Goal: Task Accomplishment & Management: Manage account settings

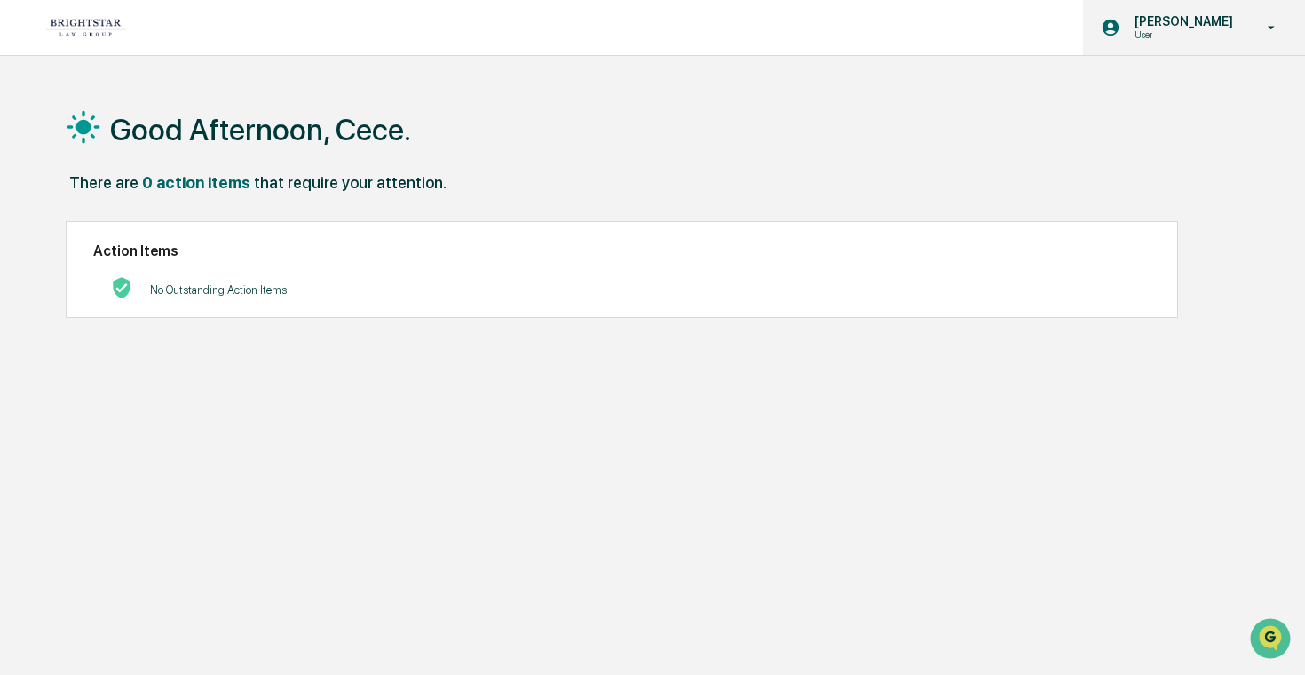
click at [1165, 51] on div "[PERSON_NAME] User" at bounding box center [1194, 27] width 222 height 55
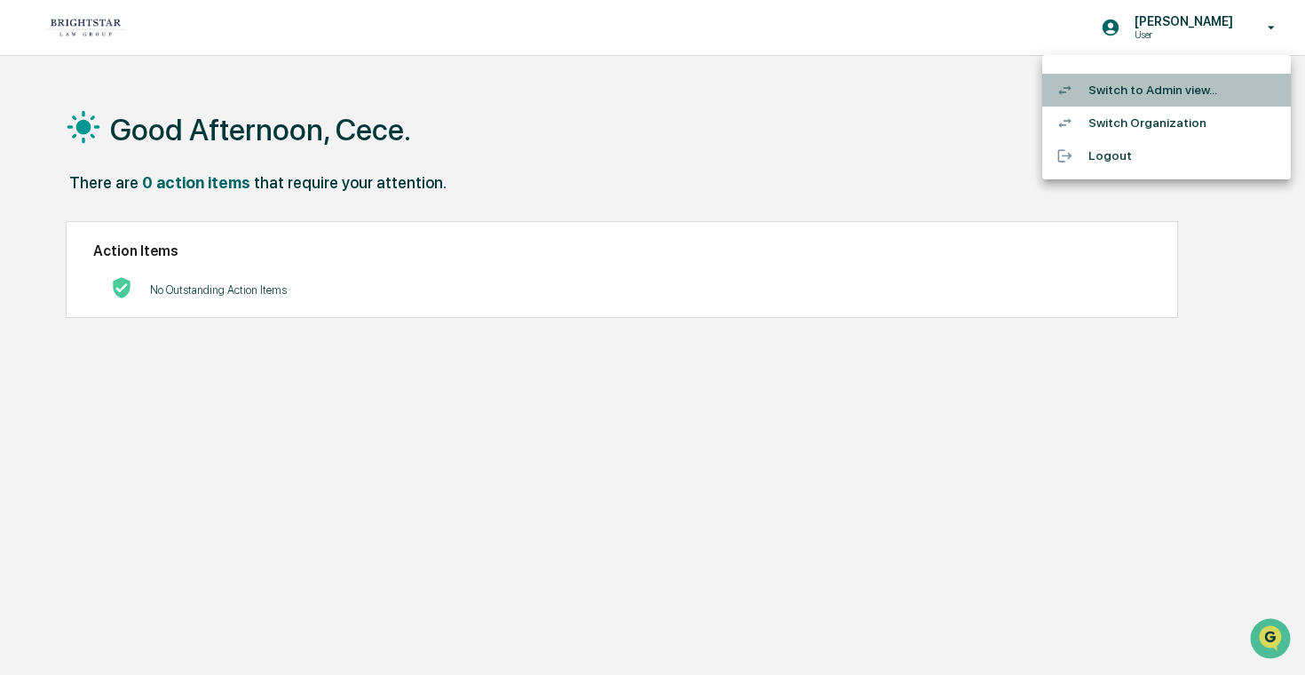
click at [1150, 83] on li "Switch to Admin view..." at bounding box center [1166, 90] width 249 height 33
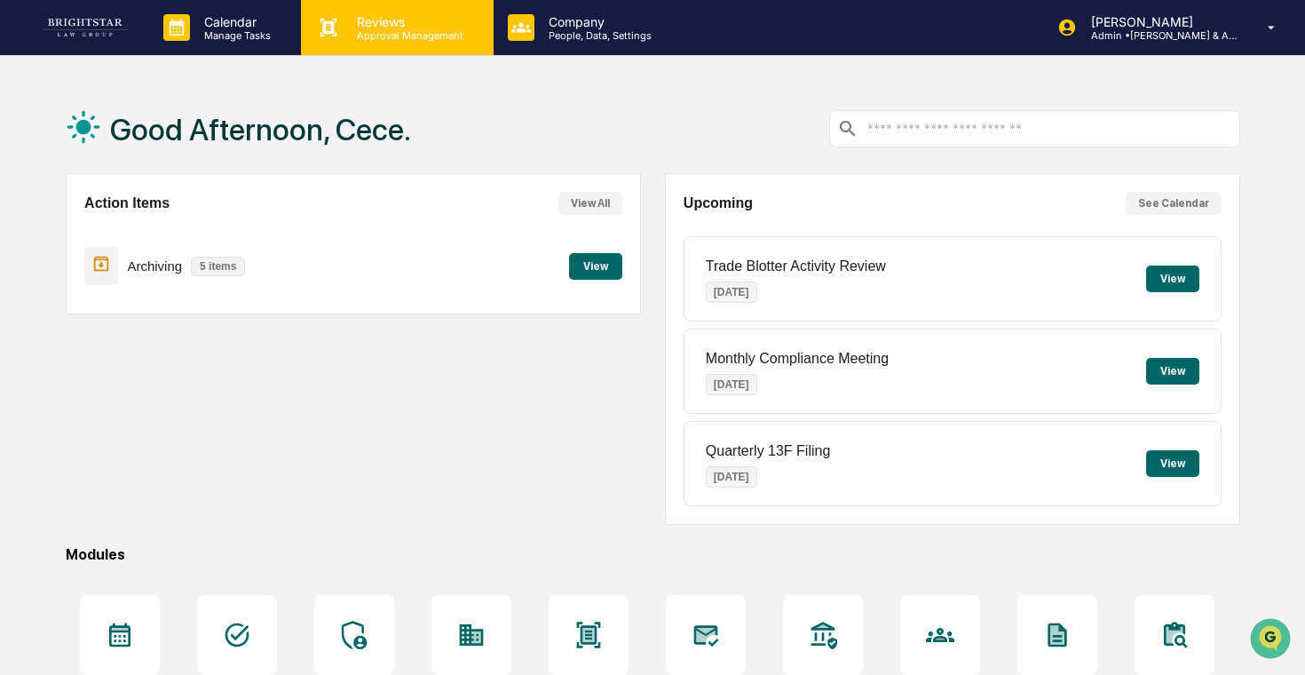
click at [364, 52] on div "Reviews Approval Management" at bounding box center [397, 27] width 192 height 55
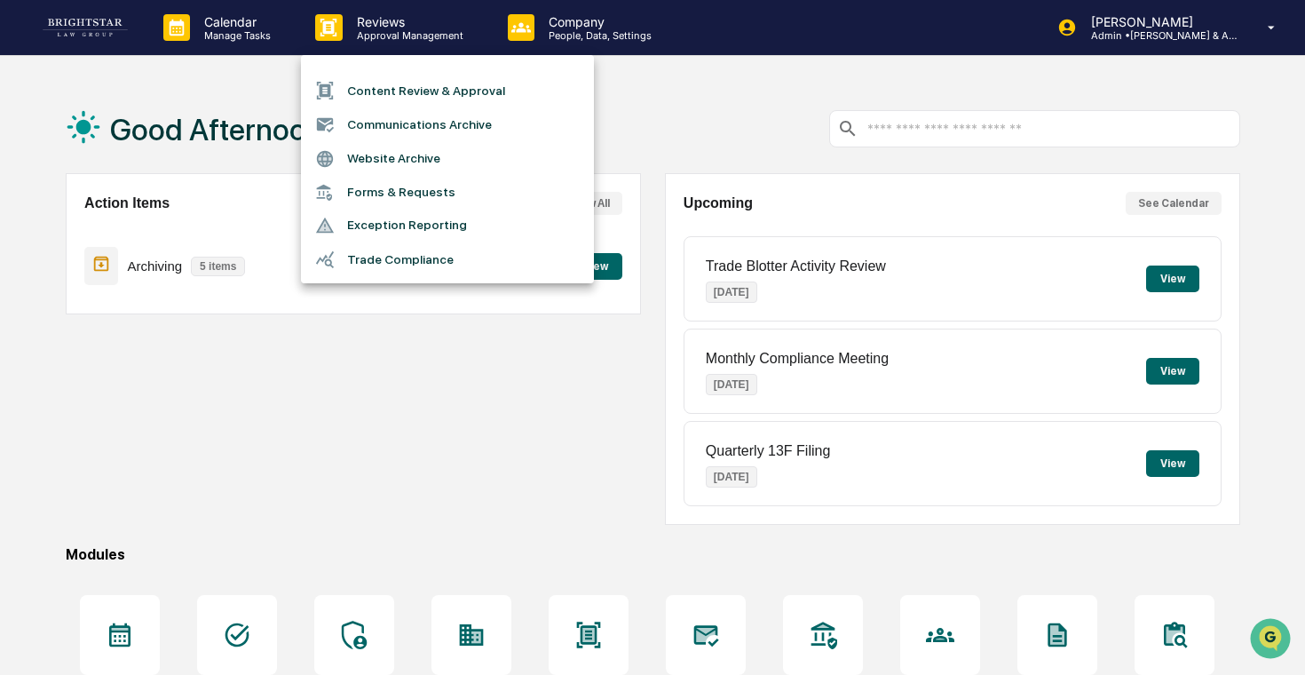
click at [429, 221] on li "Exception Reporting" at bounding box center [447, 226] width 293 height 34
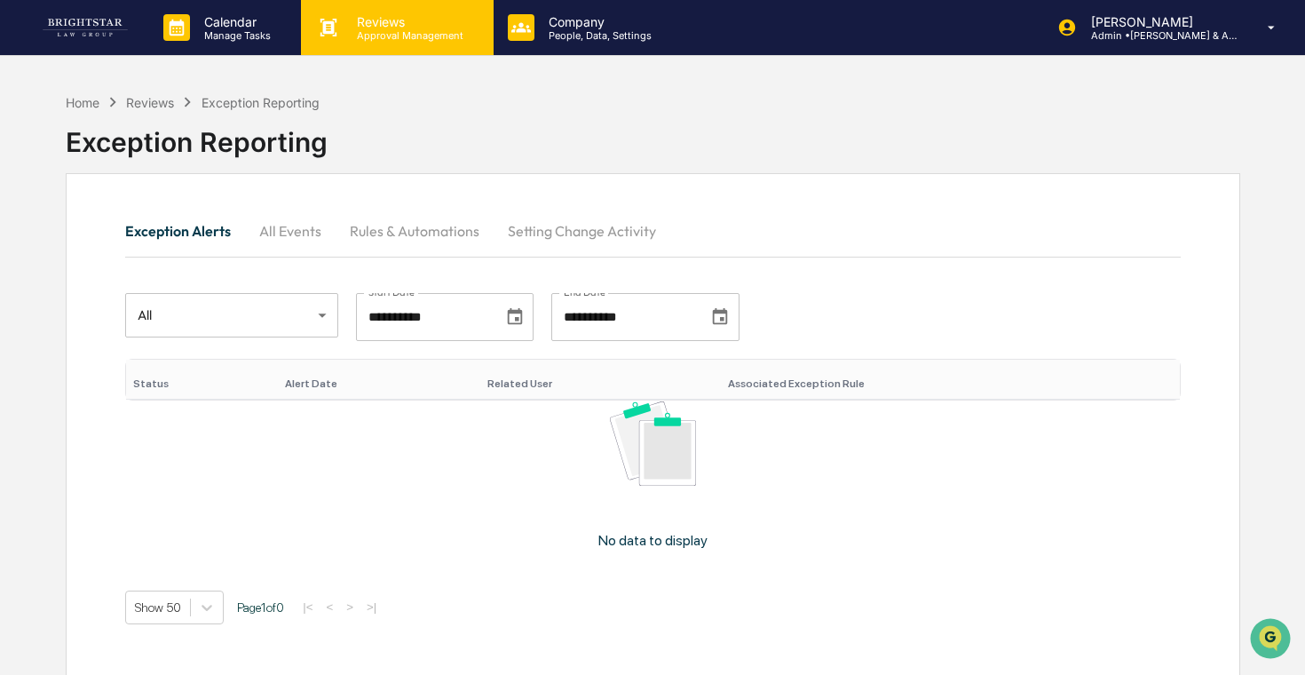
click at [385, 43] on div "Reviews Approval Management" at bounding box center [397, 27] width 192 height 55
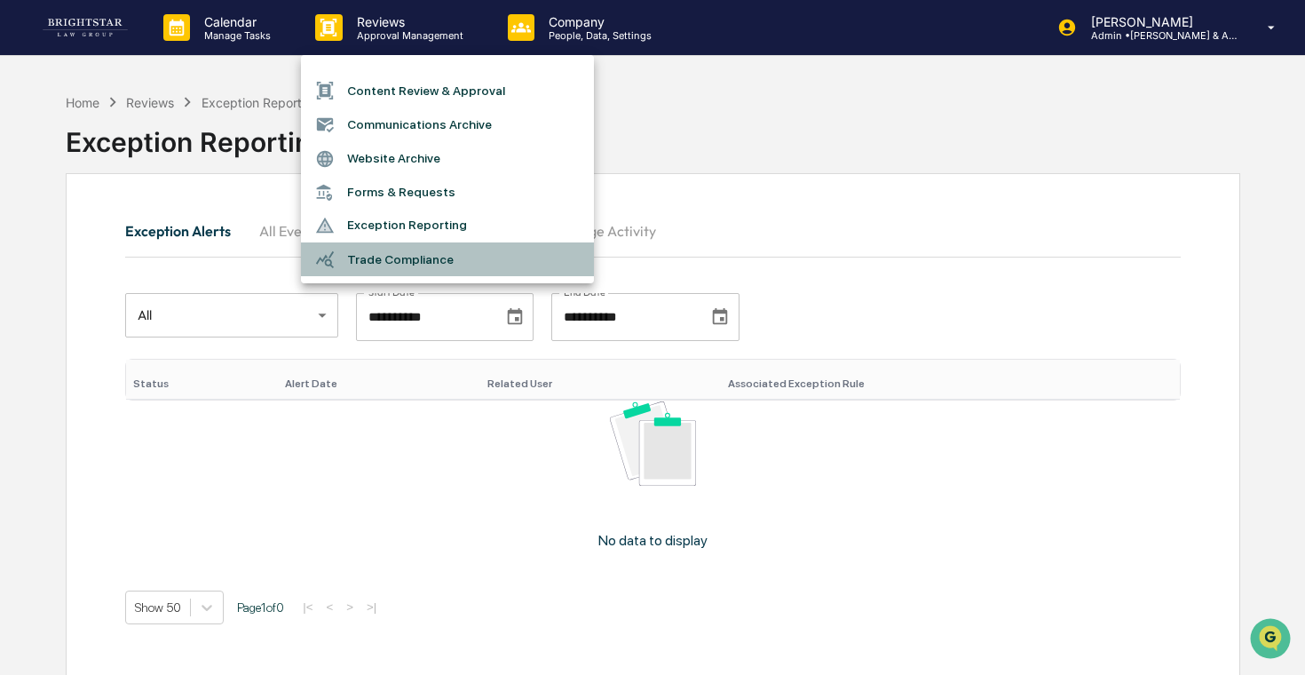
click at [426, 263] on li "Trade Compliance" at bounding box center [447, 259] width 293 height 34
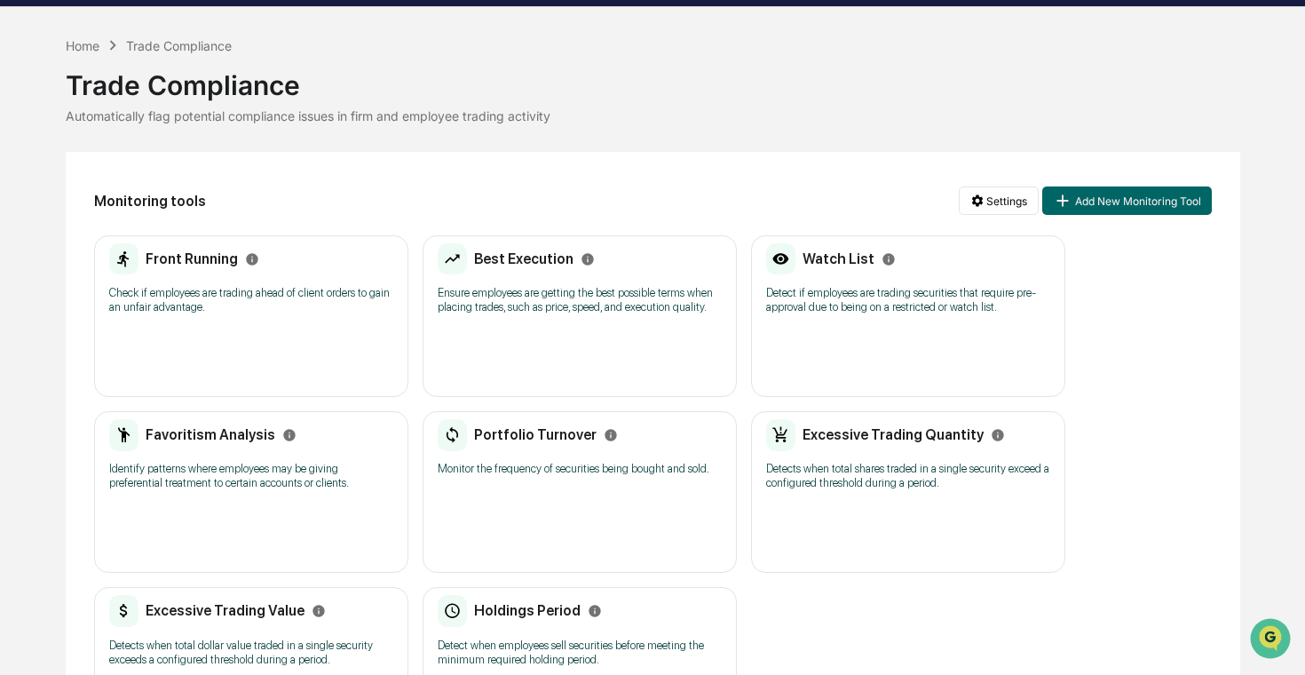
scroll to position [91, 0]
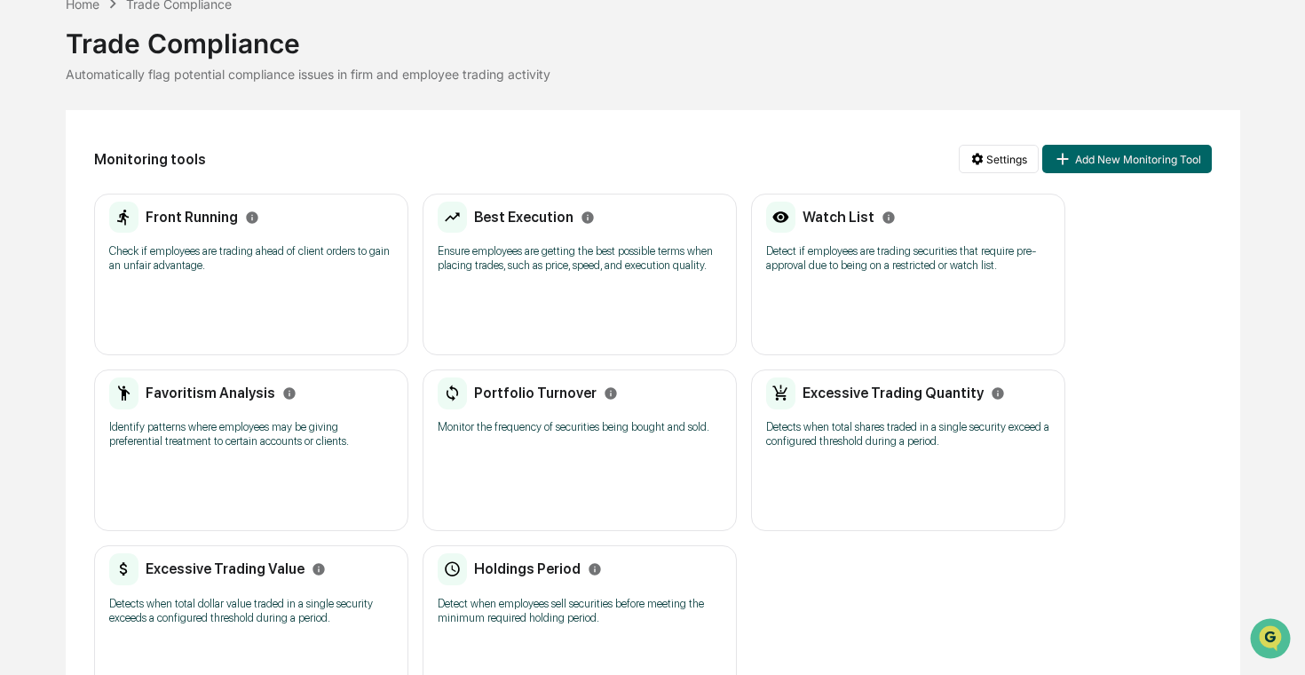
click at [281, 259] on p "Check if employees are trading ahead of client orders to gain an unfair advanta…" at bounding box center [251, 258] width 284 height 28
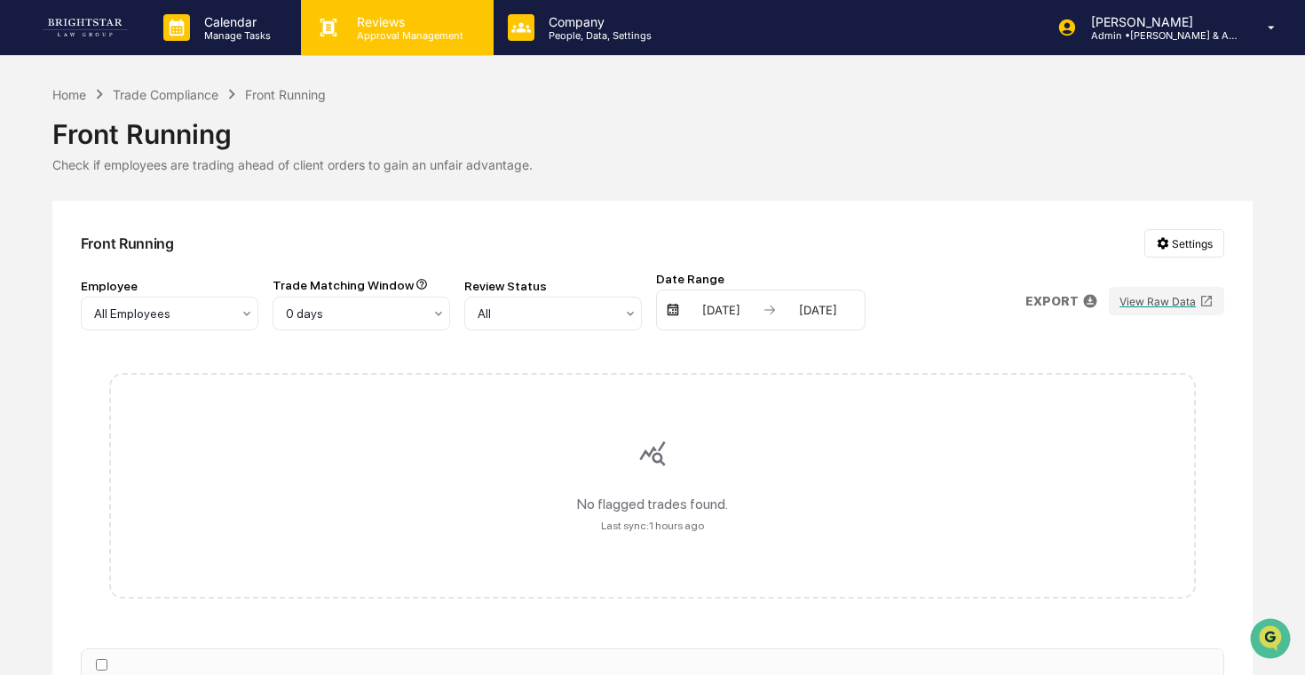
click at [401, 40] on p "Approval Management" at bounding box center [408, 35] width 130 height 12
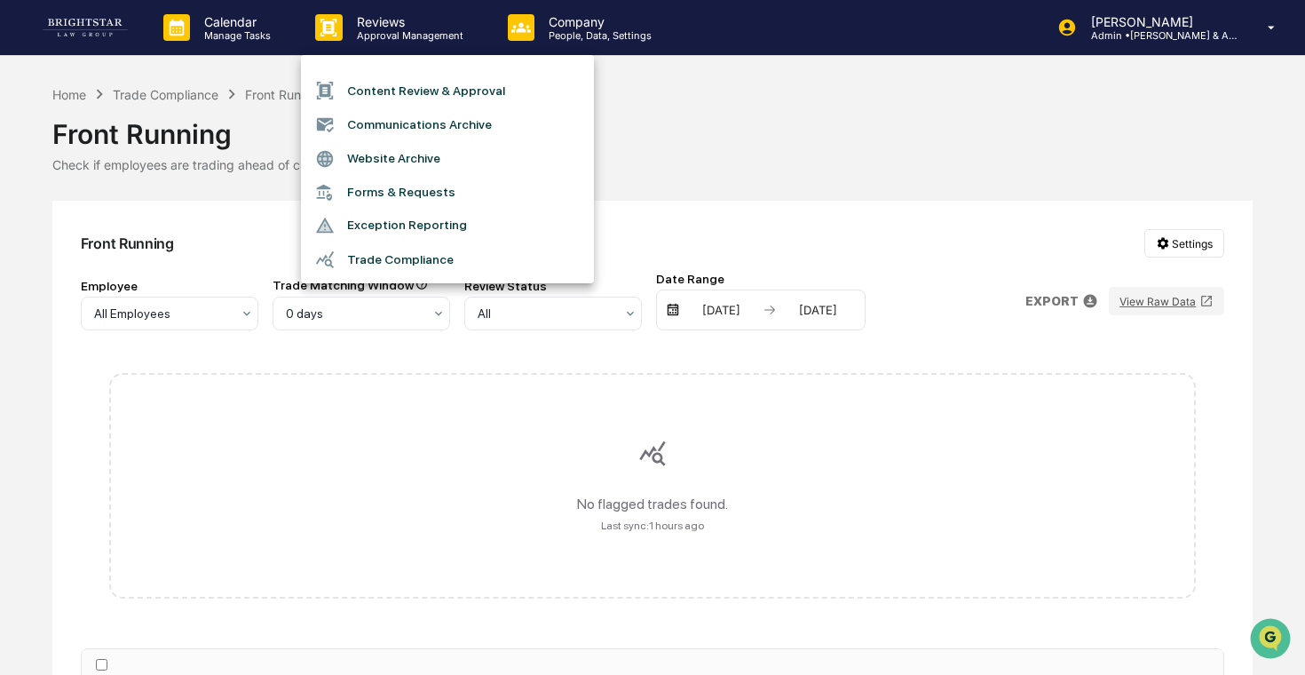
click at [422, 256] on li "Trade Compliance" at bounding box center [447, 259] width 293 height 34
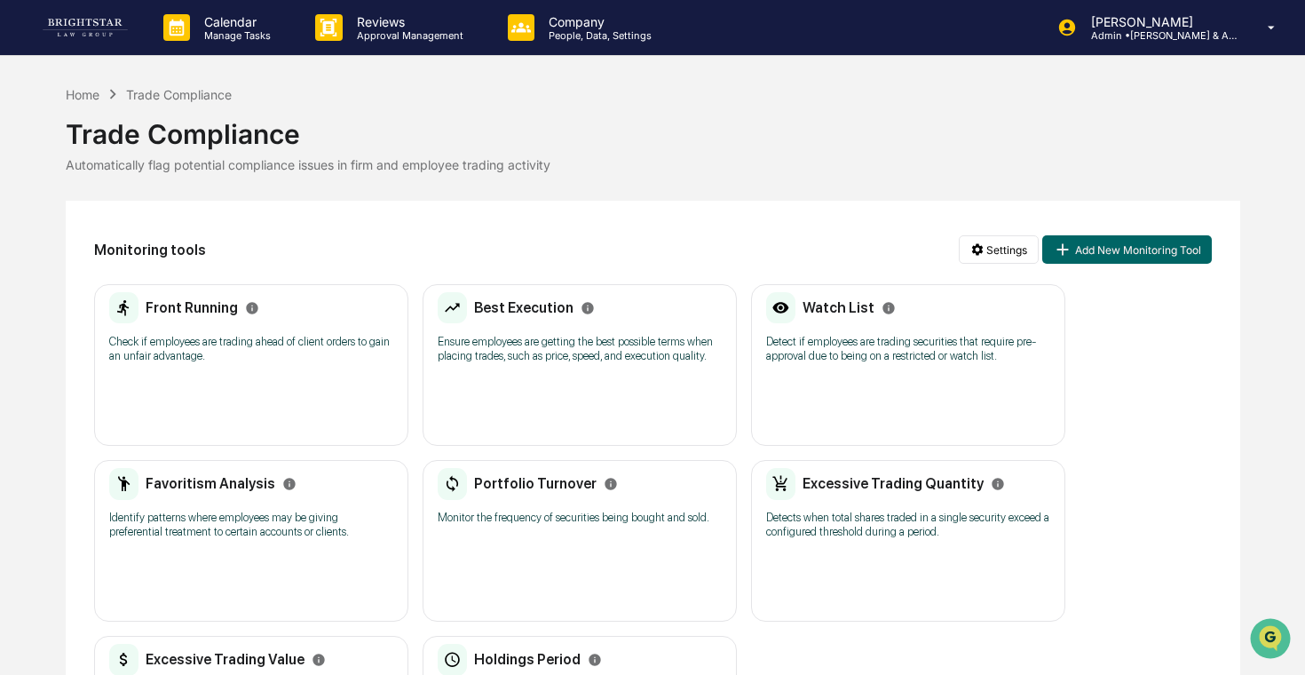
click at [475, 375] on div "Best Execution Ensure employees are getting the best possible terms when placin…" at bounding box center [580, 333] width 284 height 83
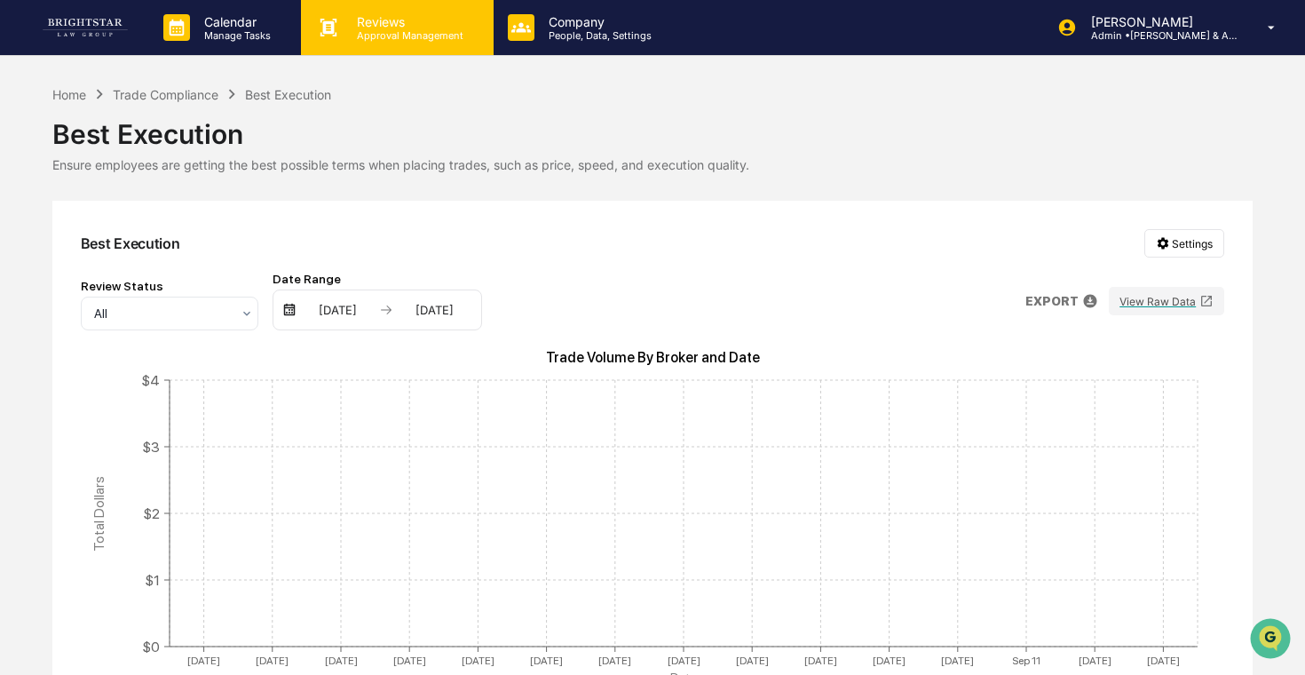
click at [432, 28] on p "Reviews" at bounding box center [408, 21] width 130 height 15
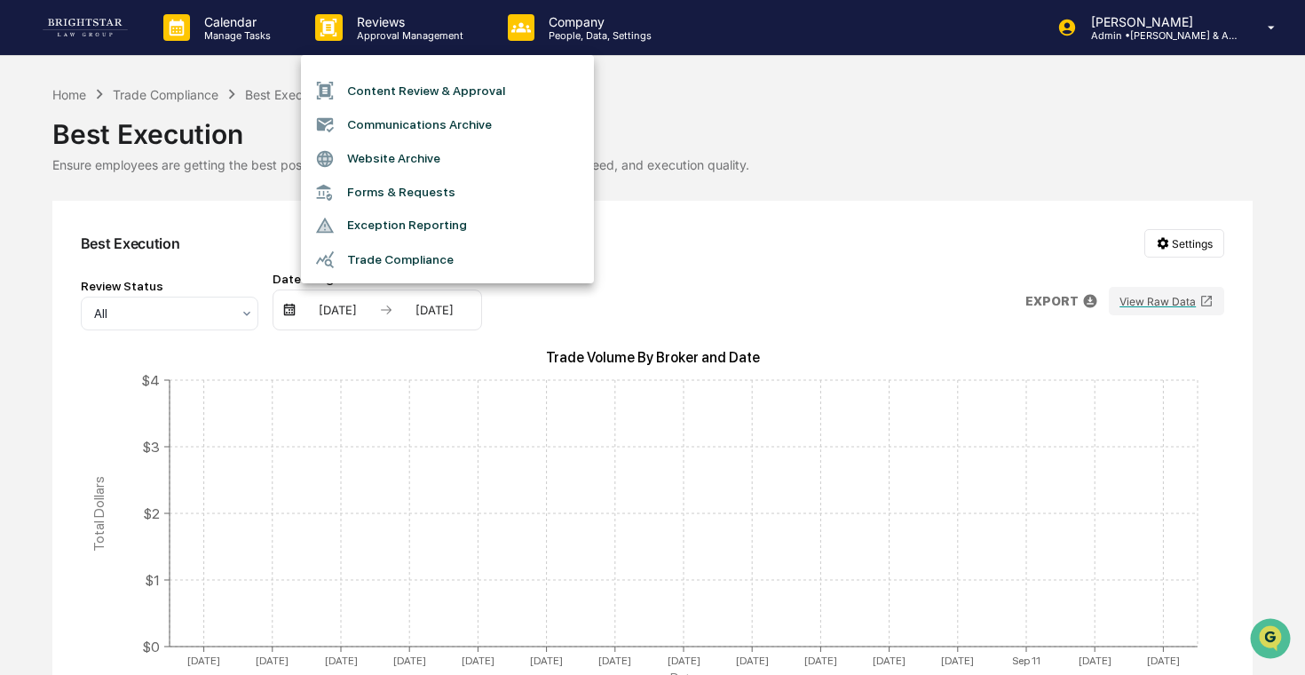
click at [419, 256] on li "Trade Compliance" at bounding box center [447, 259] width 293 height 34
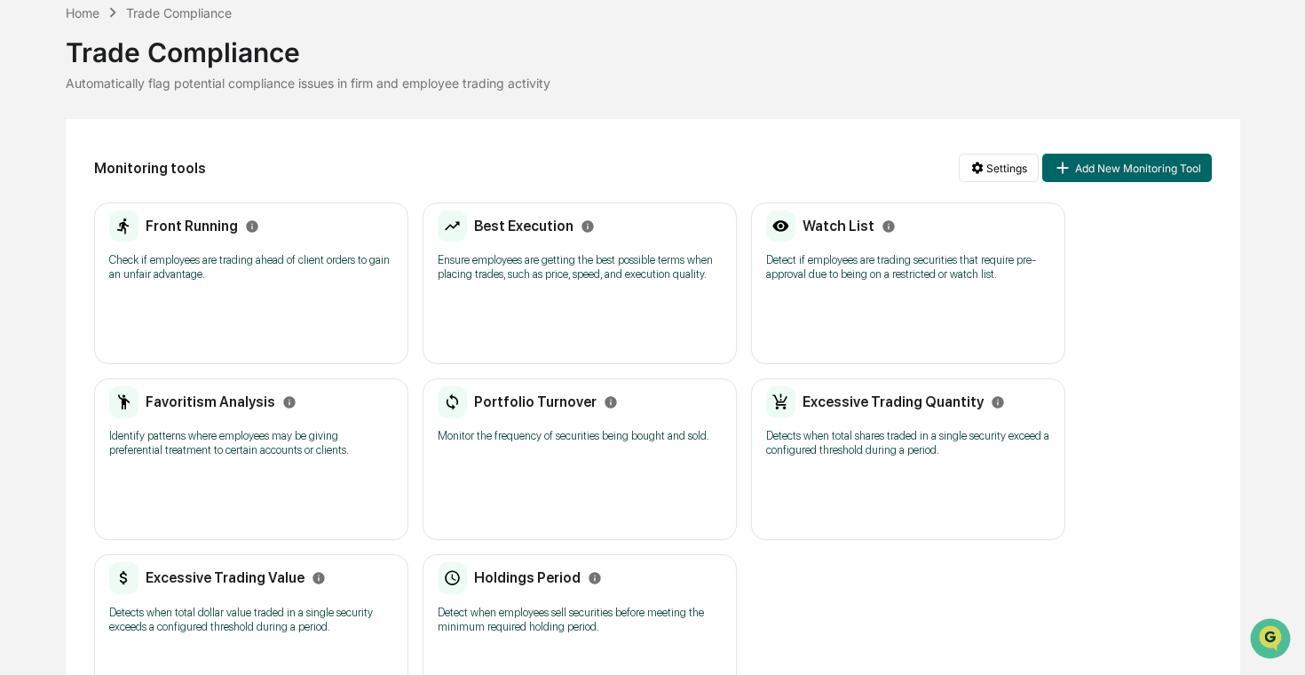
scroll to position [116, 0]
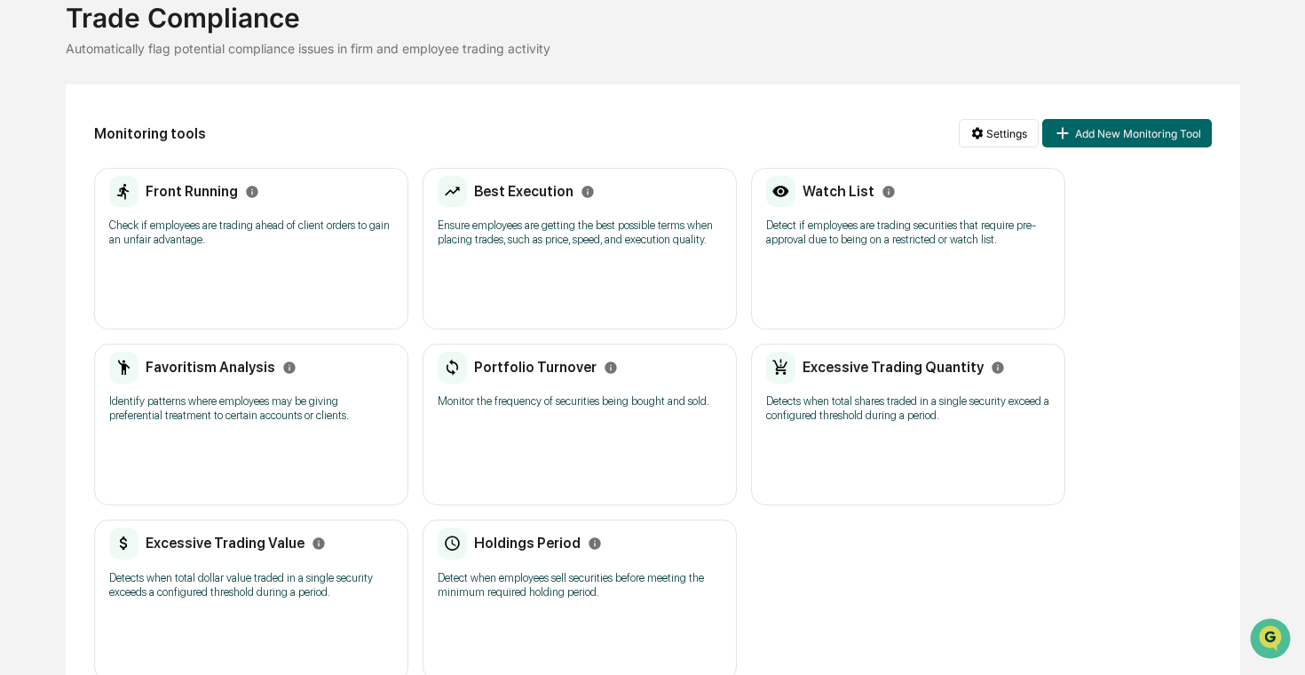
click at [833, 247] on p "Detect if employees are trading securities that require pre-approval due to bei…" at bounding box center [908, 232] width 284 height 28
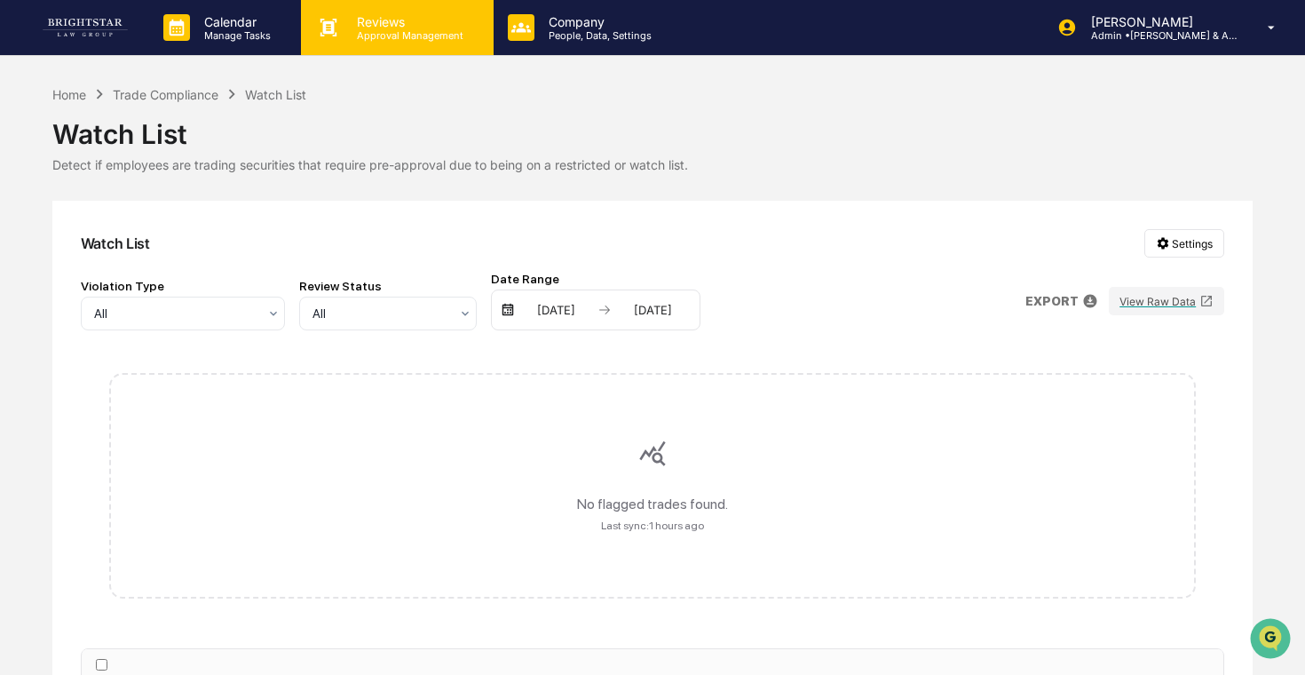
click at [371, 36] on p "Approval Management" at bounding box center [408, 35] width 130 height 12
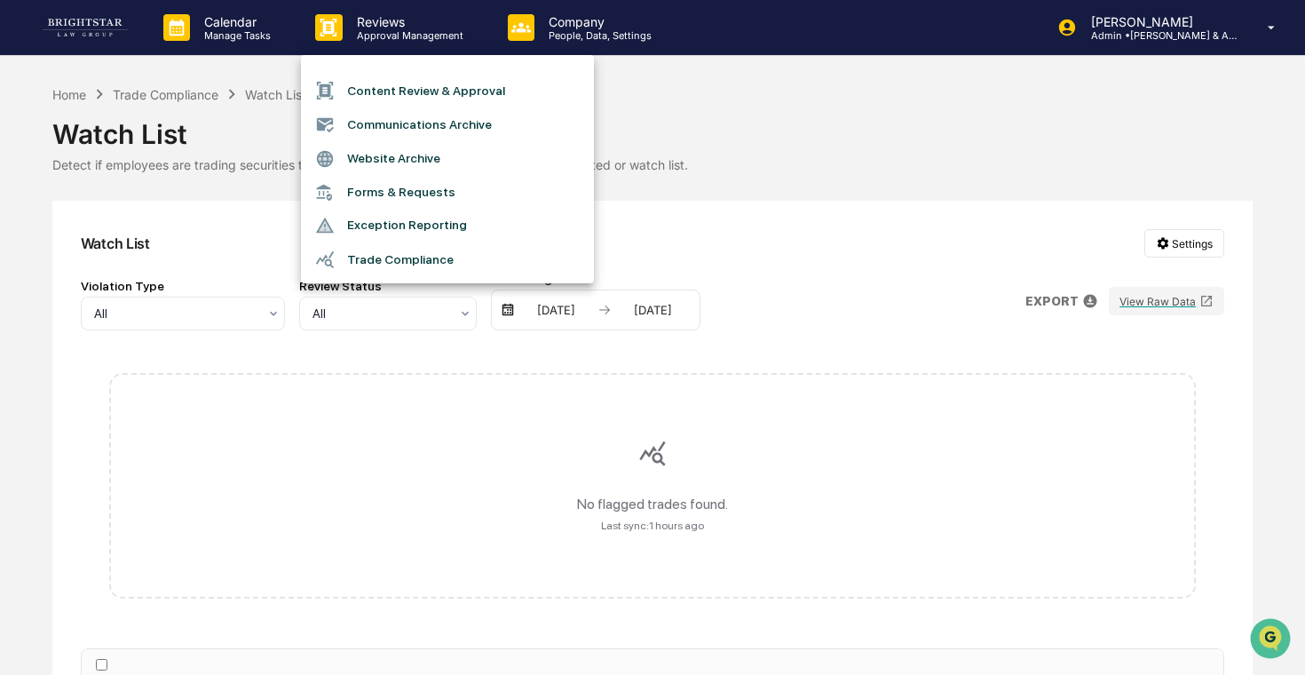
click at [283, 31] on div at bounding box center [652, 337] width 1305 height 675
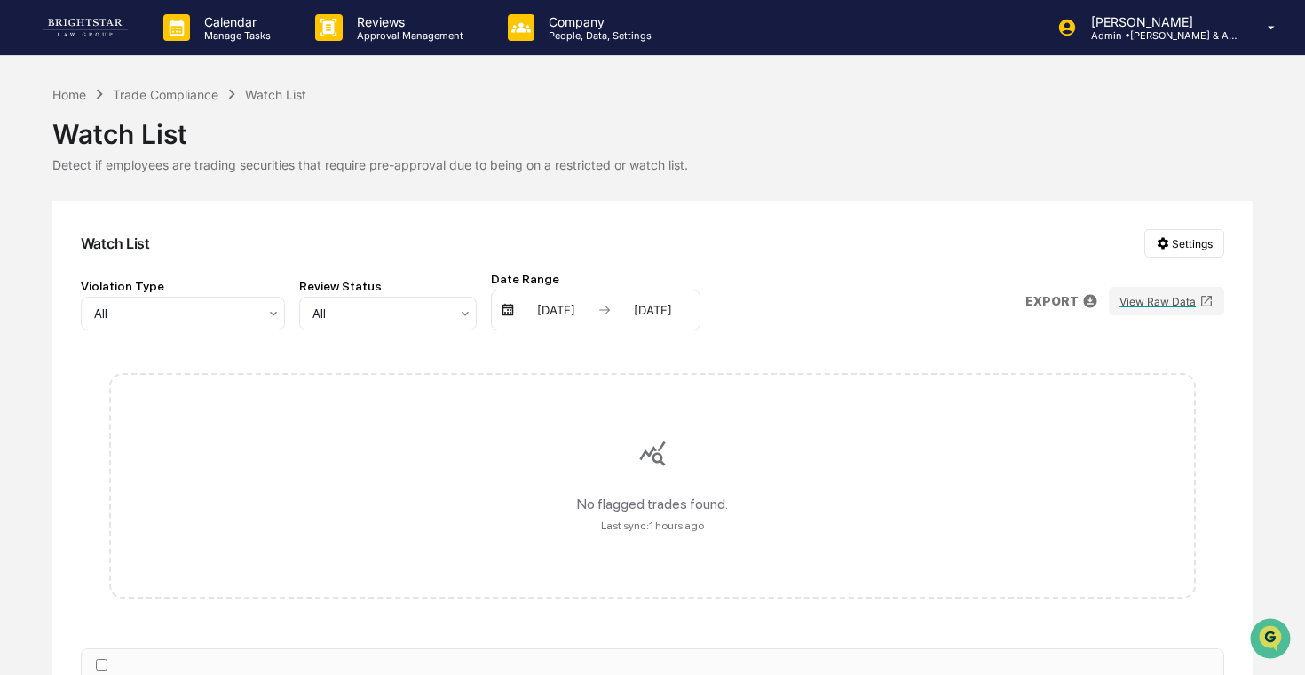
click at [259, 31] on p "Manage Tasks" at bounding box center [235, 35] width 90 height 12
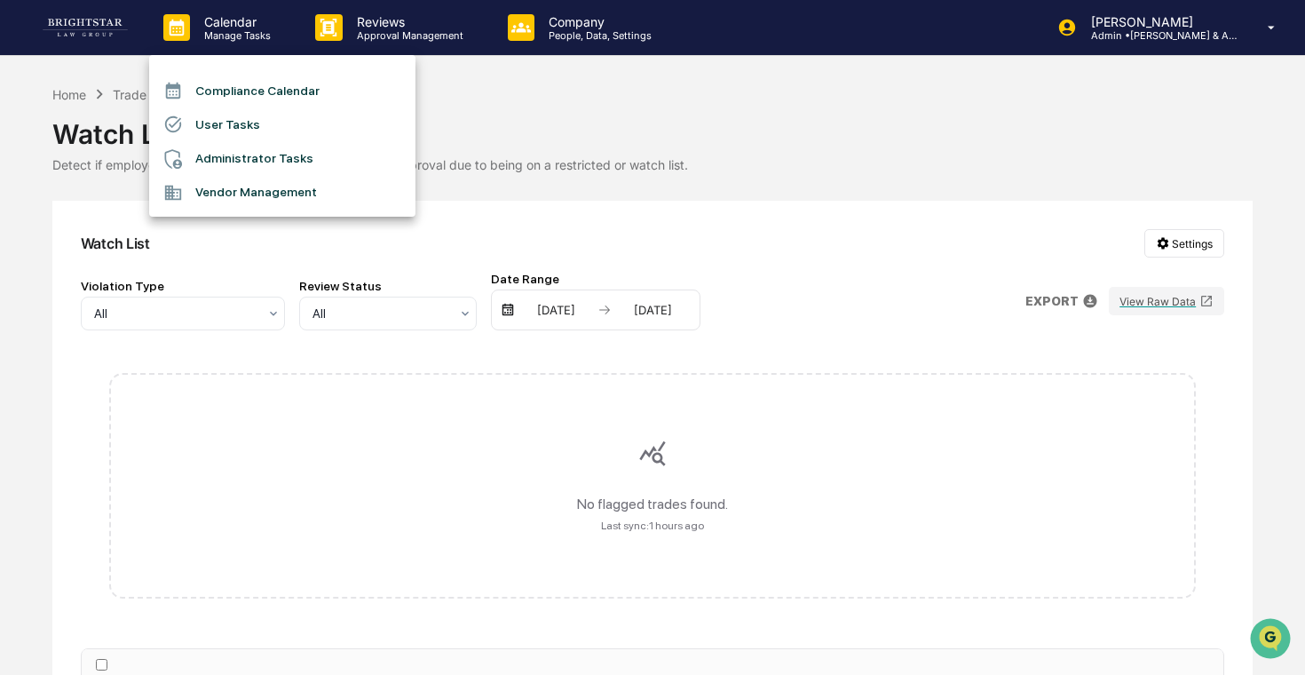
click at [264, 152] on li "Administrator Tasks" at bounding box center [282, 159] width 266 height 34
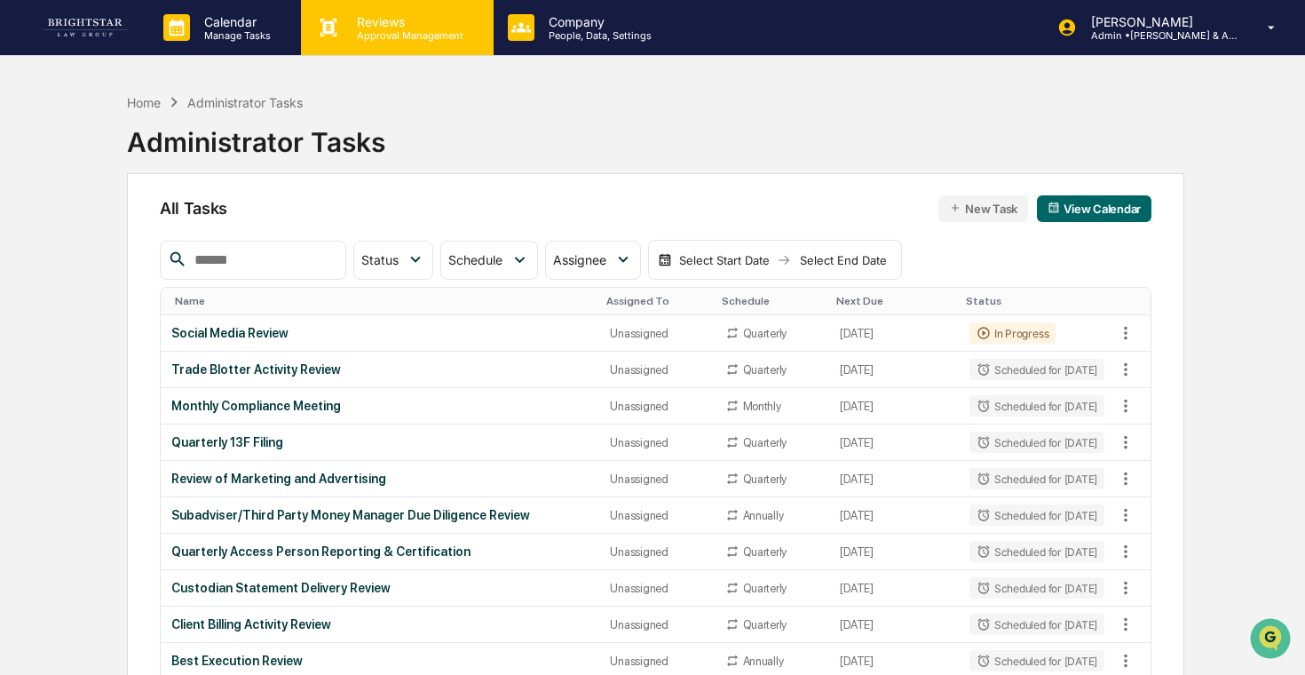
click at [394, 43] on div "Reviews Approval Management" at bounding box center [397, 27] width 192 height 55
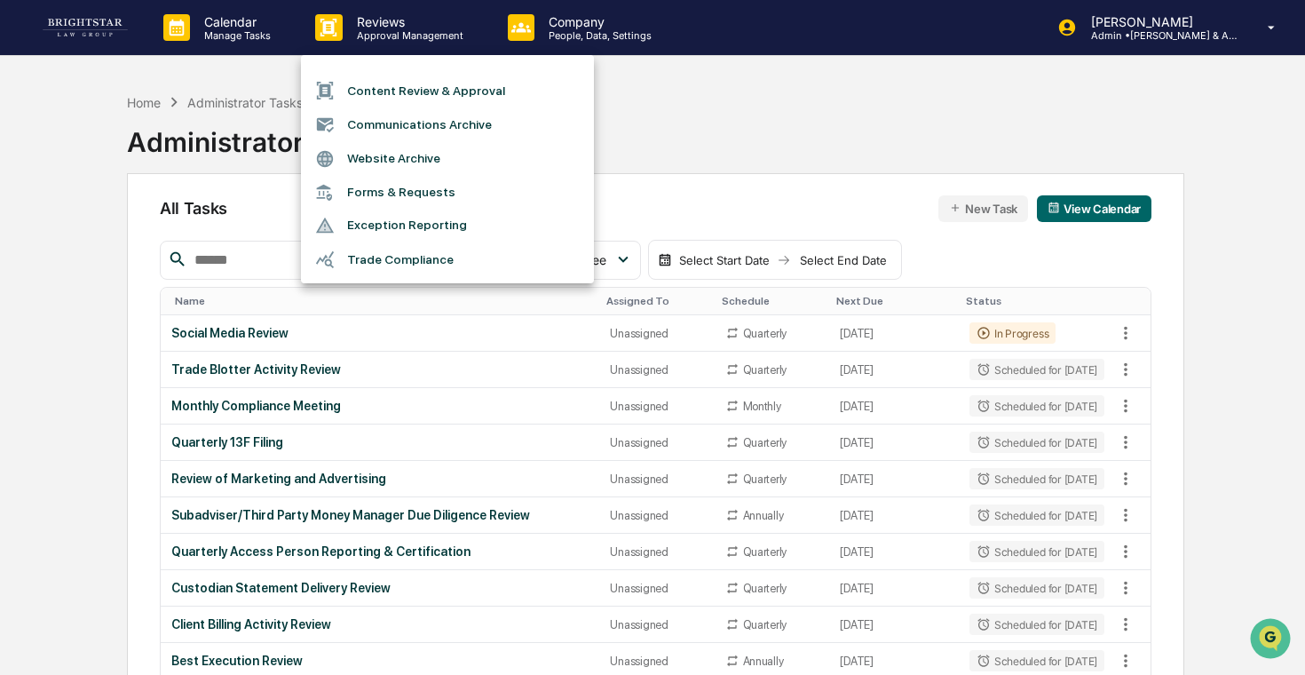
click at [416, 98] on li "Content Review & Approval" at bounding box center [447, 91] width 293 height 34
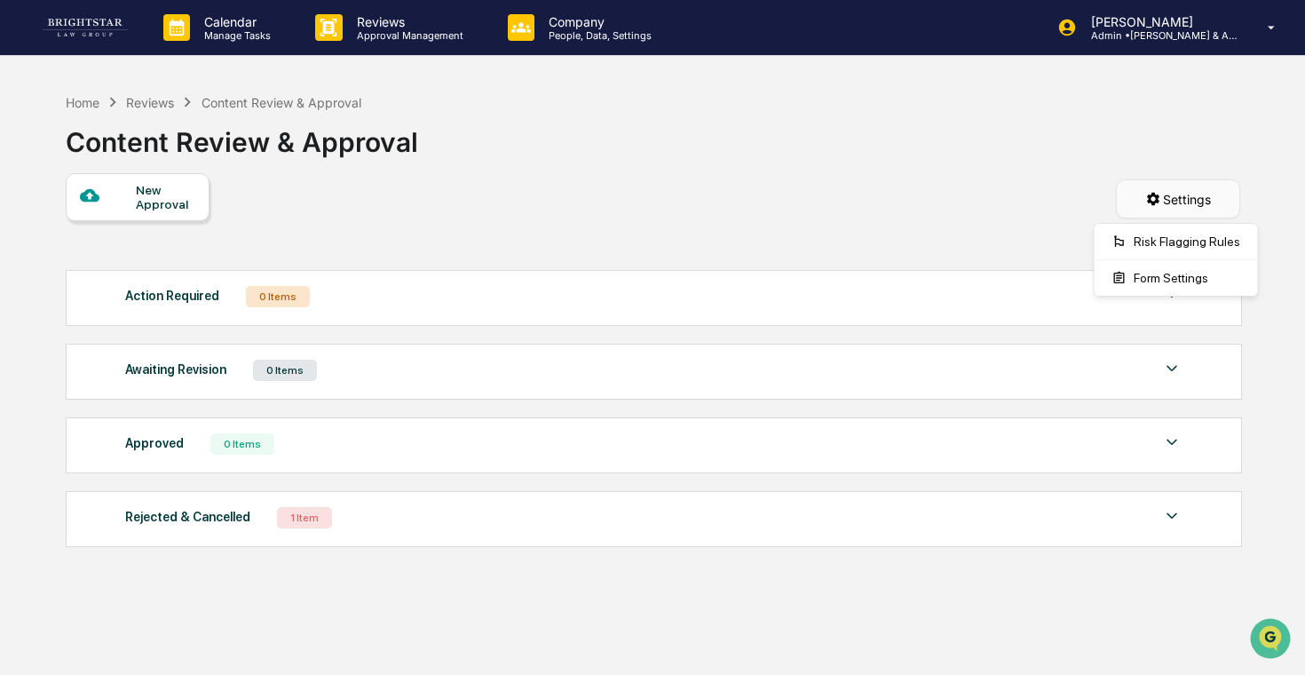
click at [1209, 202] on html "Calendar Manage Tasks Reviews Approval Management Company People, Data, Setting…" at bounding box center [652, 337] width 1305 height 675
click at [1188, 236] on div "Risk Flagging Rules" at bounding box center [1176, 241] width 156 height 28
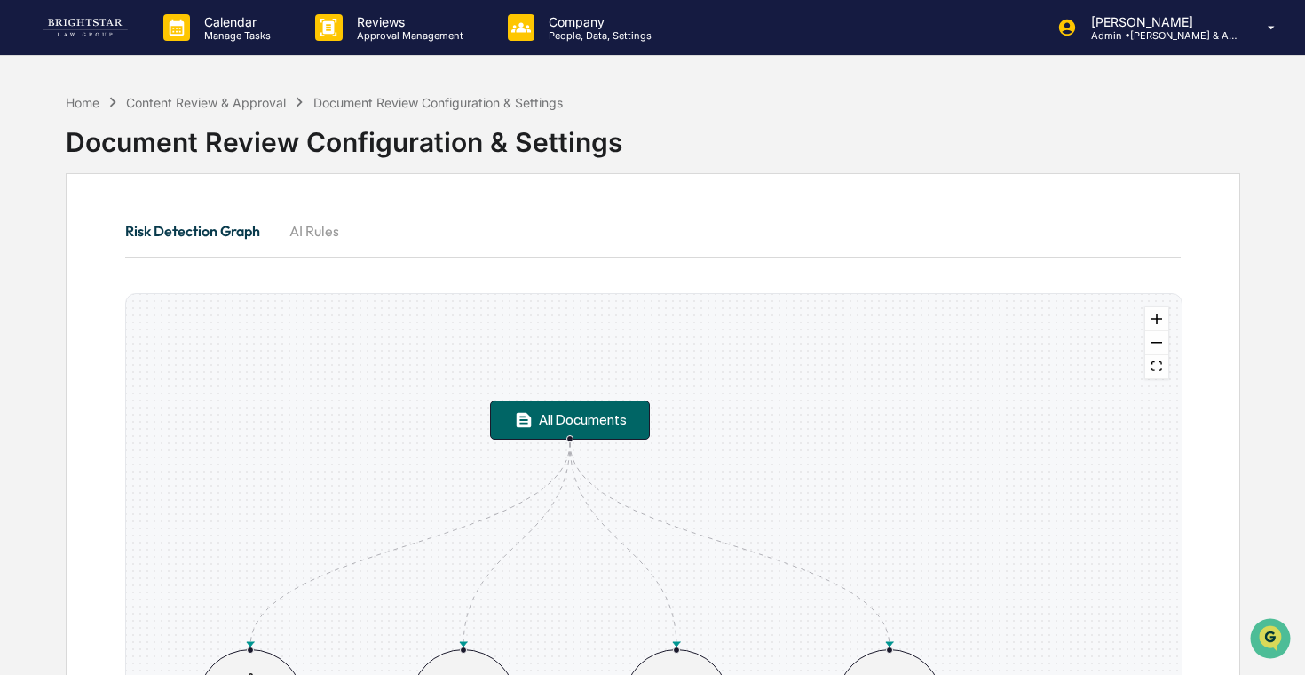
click at [336, 229] on button "AI Rules" at bounding box center [314, 230] width 80 height 43
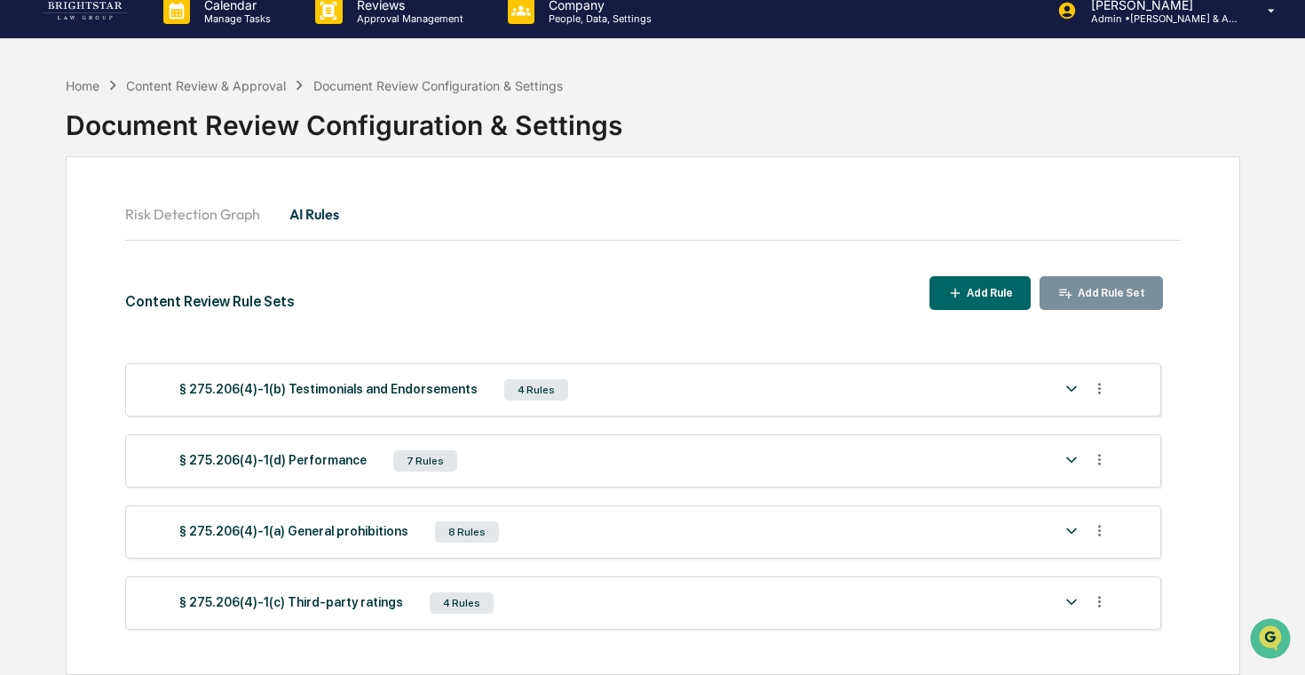
scroll to position [84, 0]
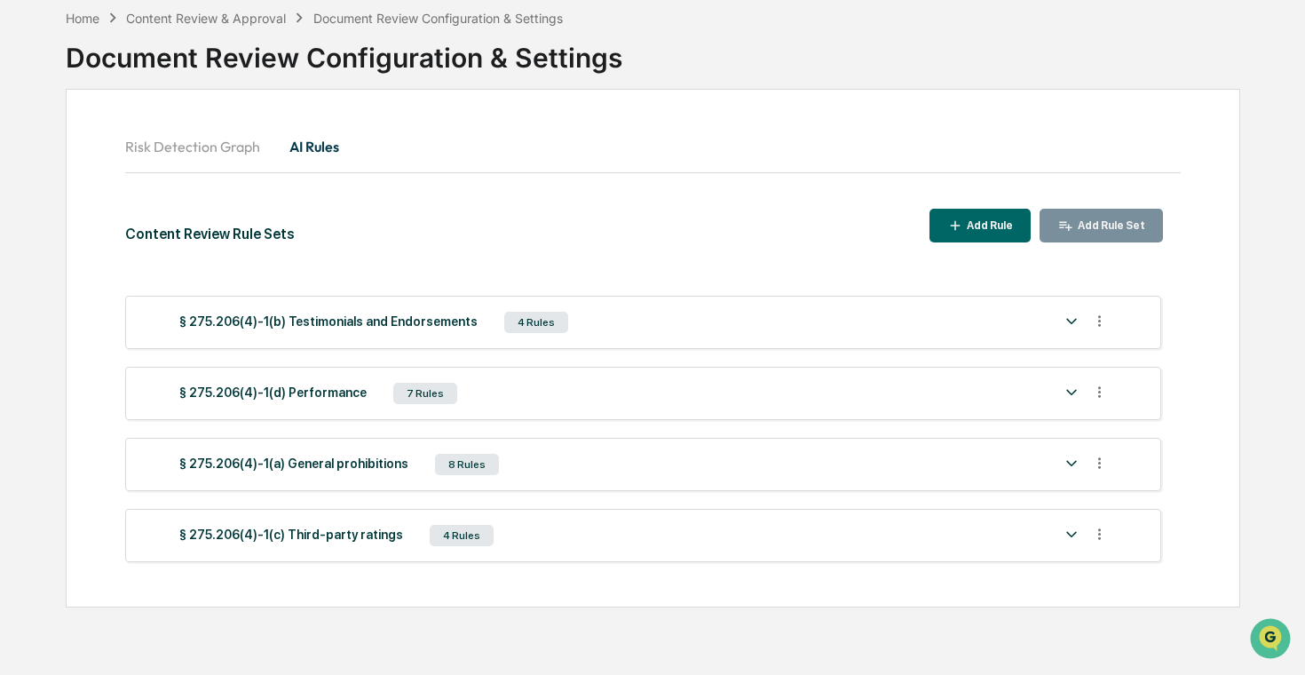
click at [671, 472] on div "§ 275.206(4)-1(a) General prohibitions 8 Rules" at bounding box center [615, 464] width 873 height 25
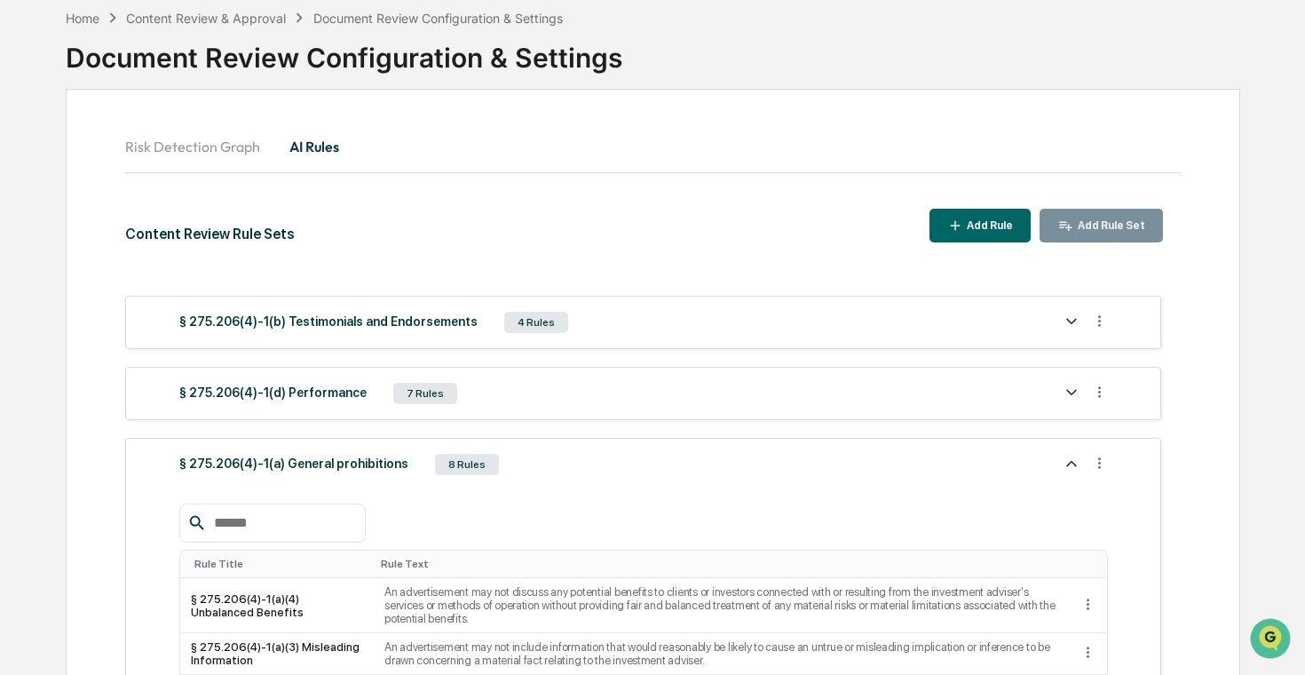
click at [671, 472] on div "§ 275.206(4)-1(a) General prohibitions 8 Rules" at bounding box center [615, 464] width 873 height 25
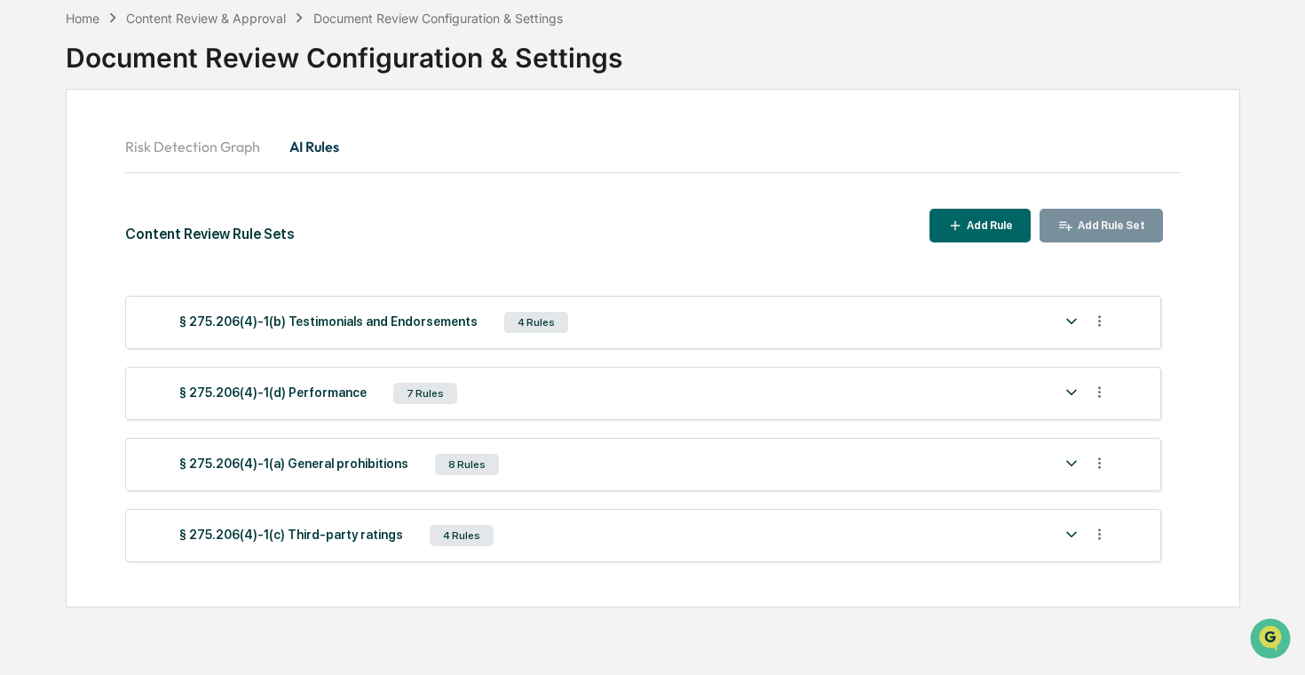
click at [975, 225] on div "Add Rule" at bounding box center [988, 225] width 50 height 12
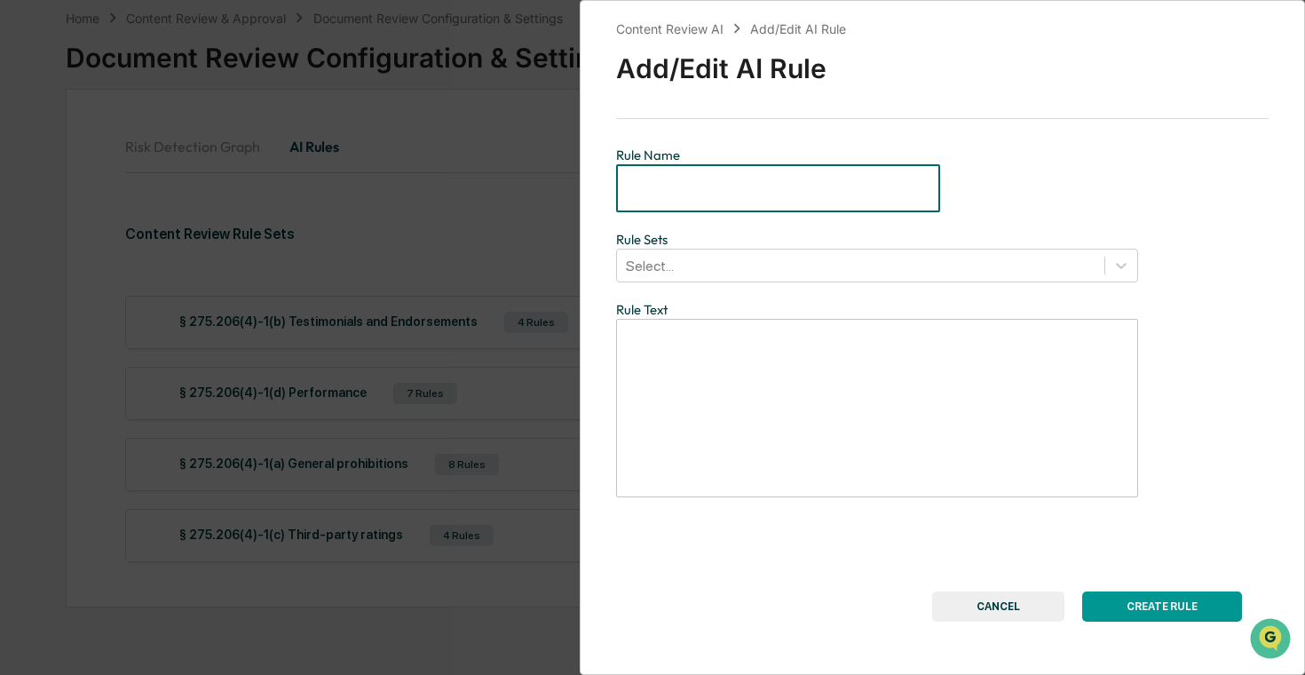
click at [810, 178] on input "text" at bounding box center [778, 188] width 324 height 47
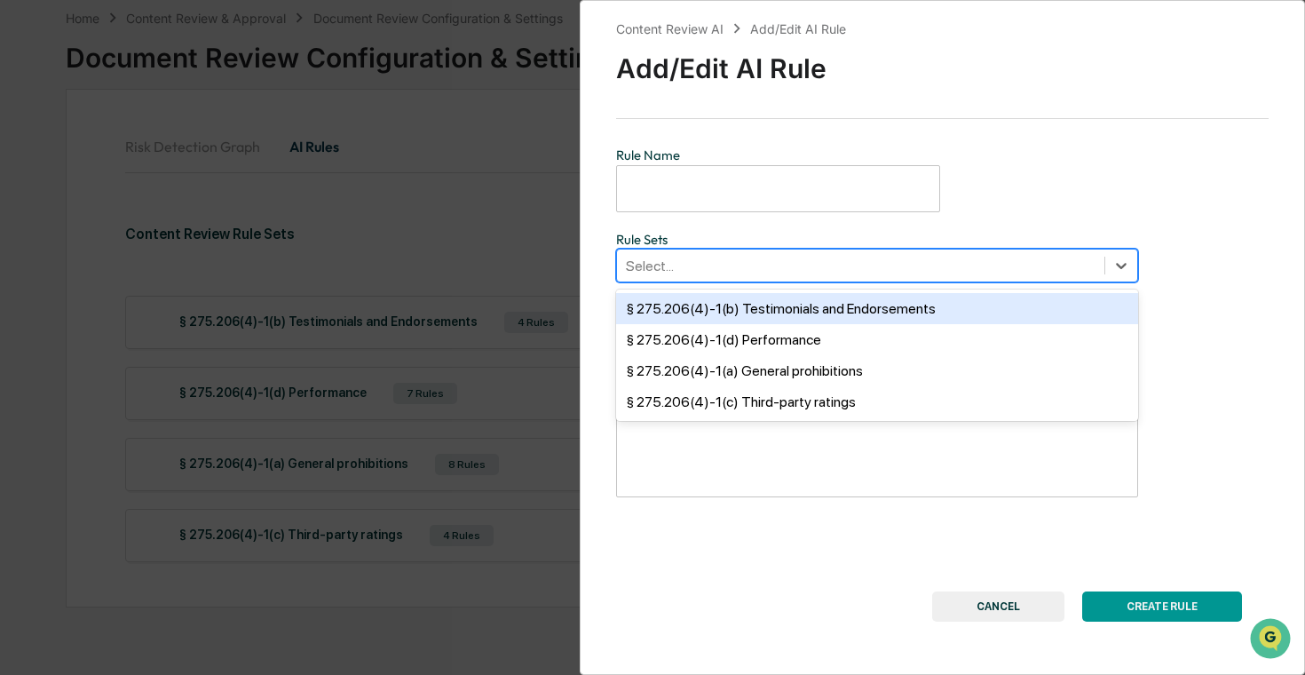
click at [753, 249] on div "Select..." at bounding box center [877, 266] width 522 height 34
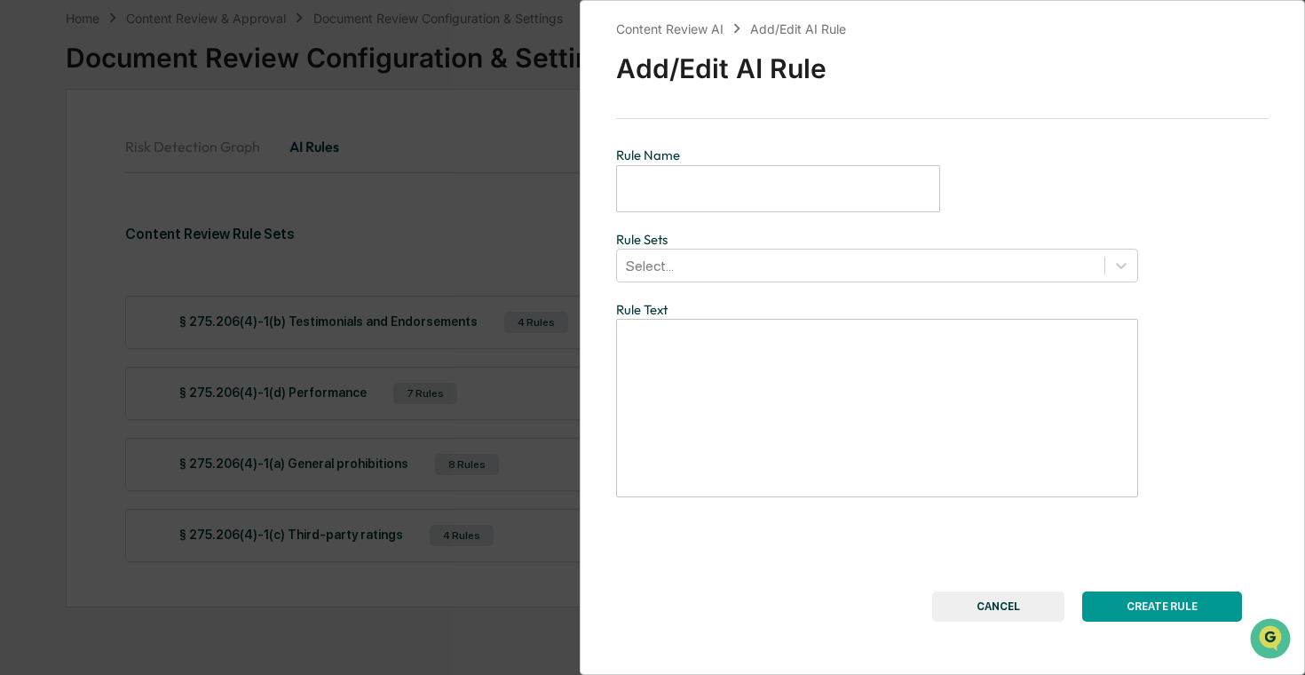
click at [578, 235] on div "Content Review AI Add/Edit AI Rule Add/Edit AI Rule Rule Name ​ Rule Sets Selec…" at bounding box center [652, 337] width 1305 height 675
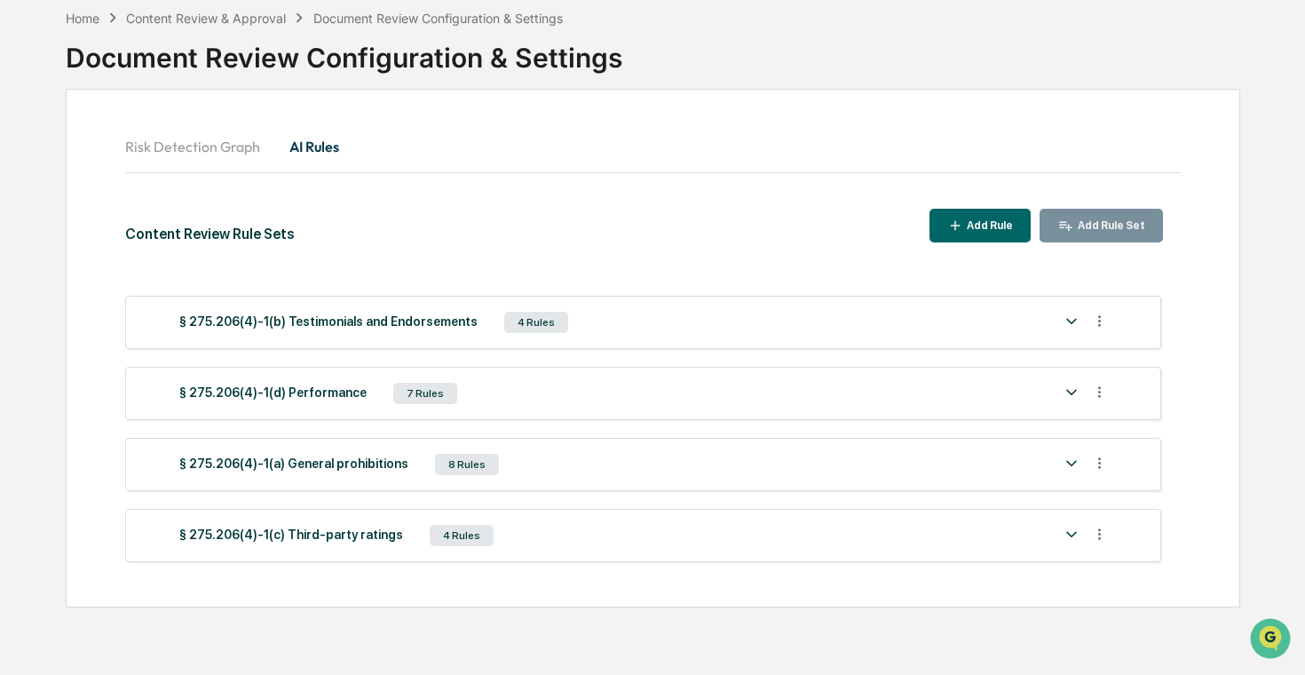
click at [1141, 223] on div "Add Rule Set" at bounding box center [1109, 225] width 71 height 12
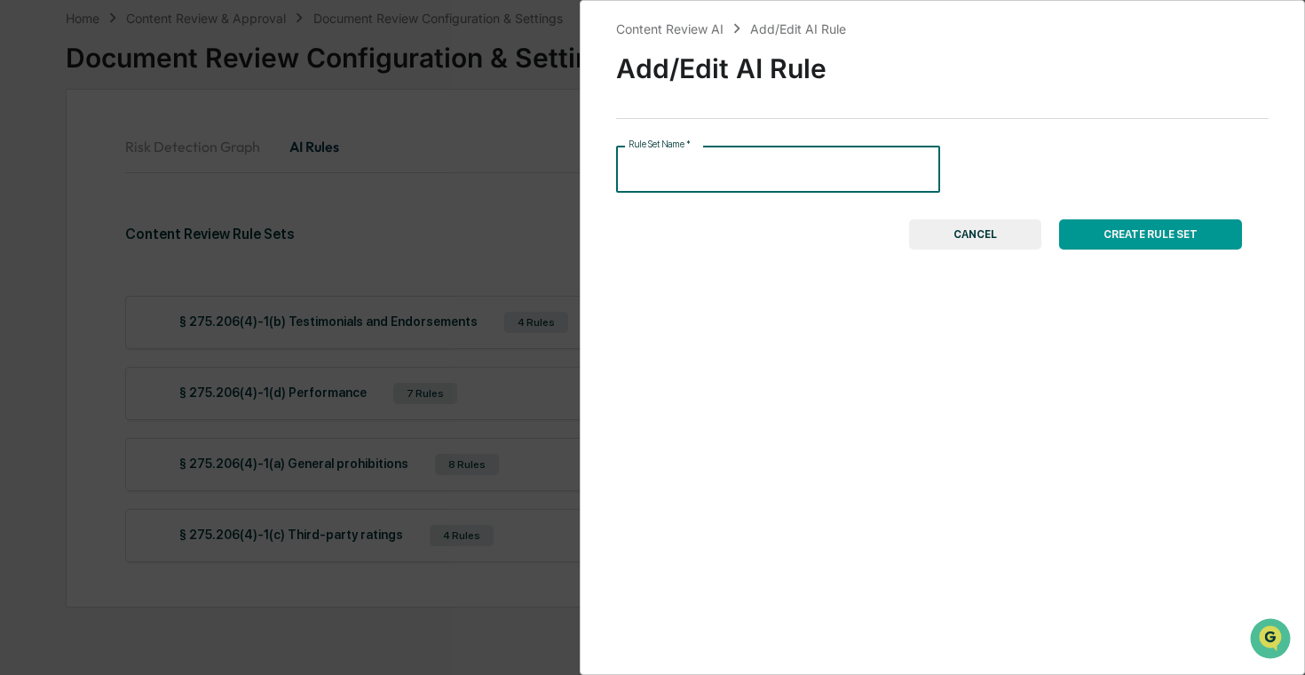
click at [847, 163] on input "Rule Set Name   *" at bounding box center [778, 169] width 324 height 47
click at [999, 241] on button "CANCEL" at bounding box center [975, 234] width 132 height 30
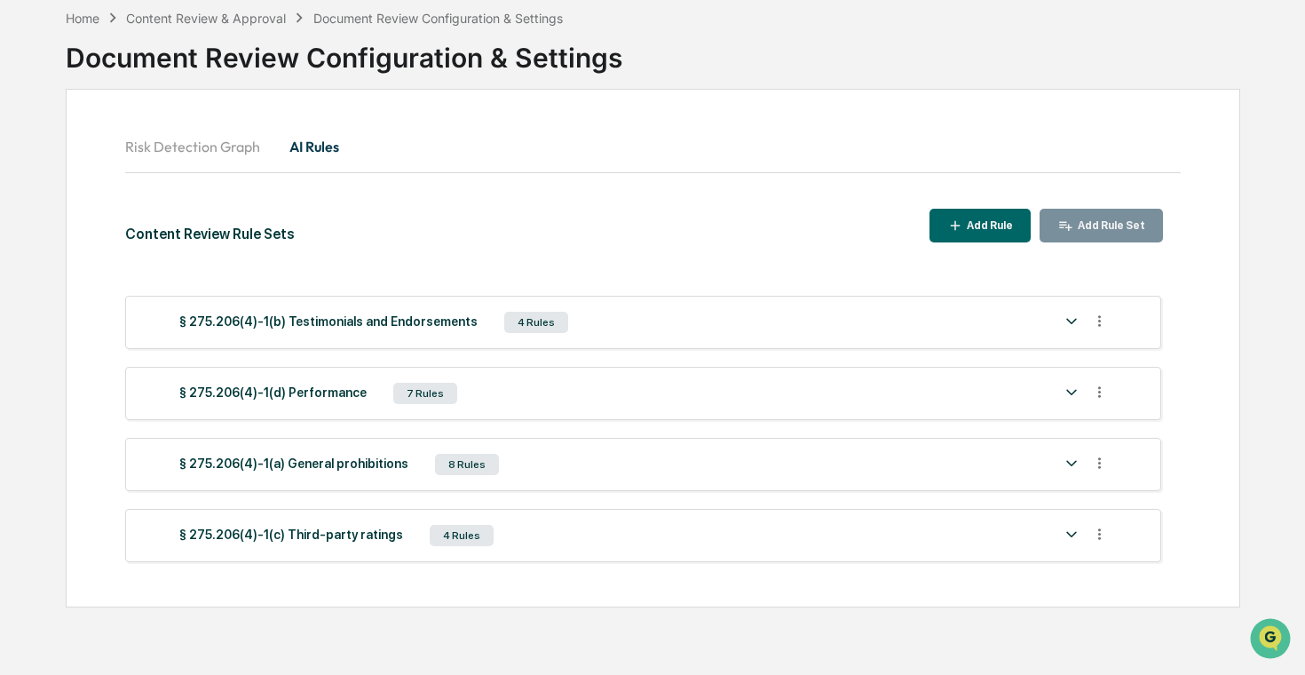
scroll to position [0, 0]
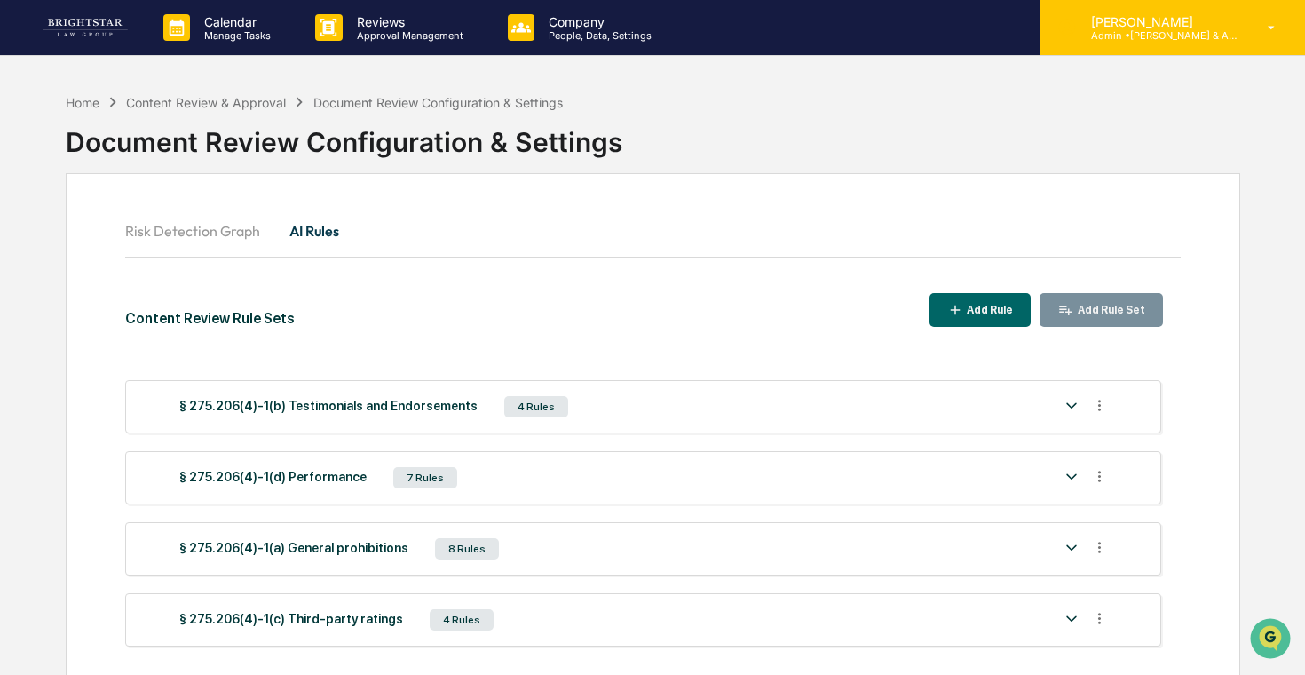
click at [1212, 36] on p "Admin • [PERSON_NAME] & Associates" at bounding box center [1159, 35] width 165 height 12
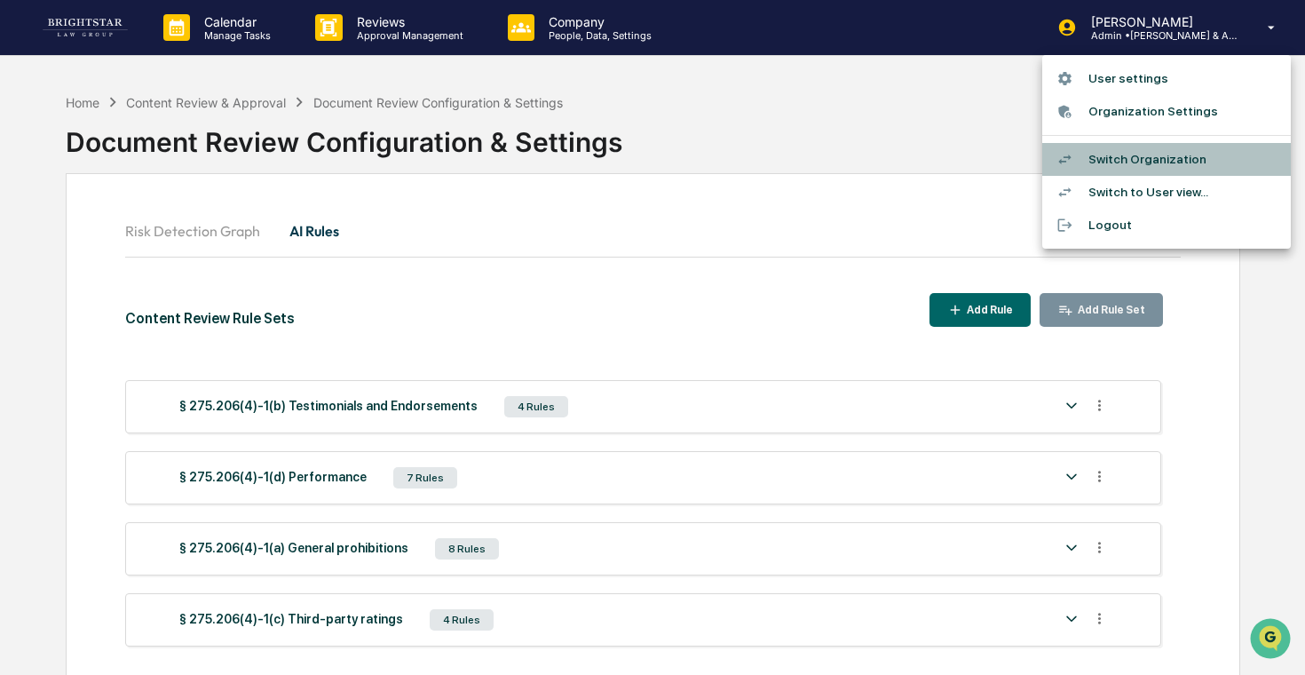
click at [1172, 156] on li "Switch Organization" at bounding box center [1166, 159] width 249 height 33
